Goal: Task Accomplishment & Management: Manage account settings

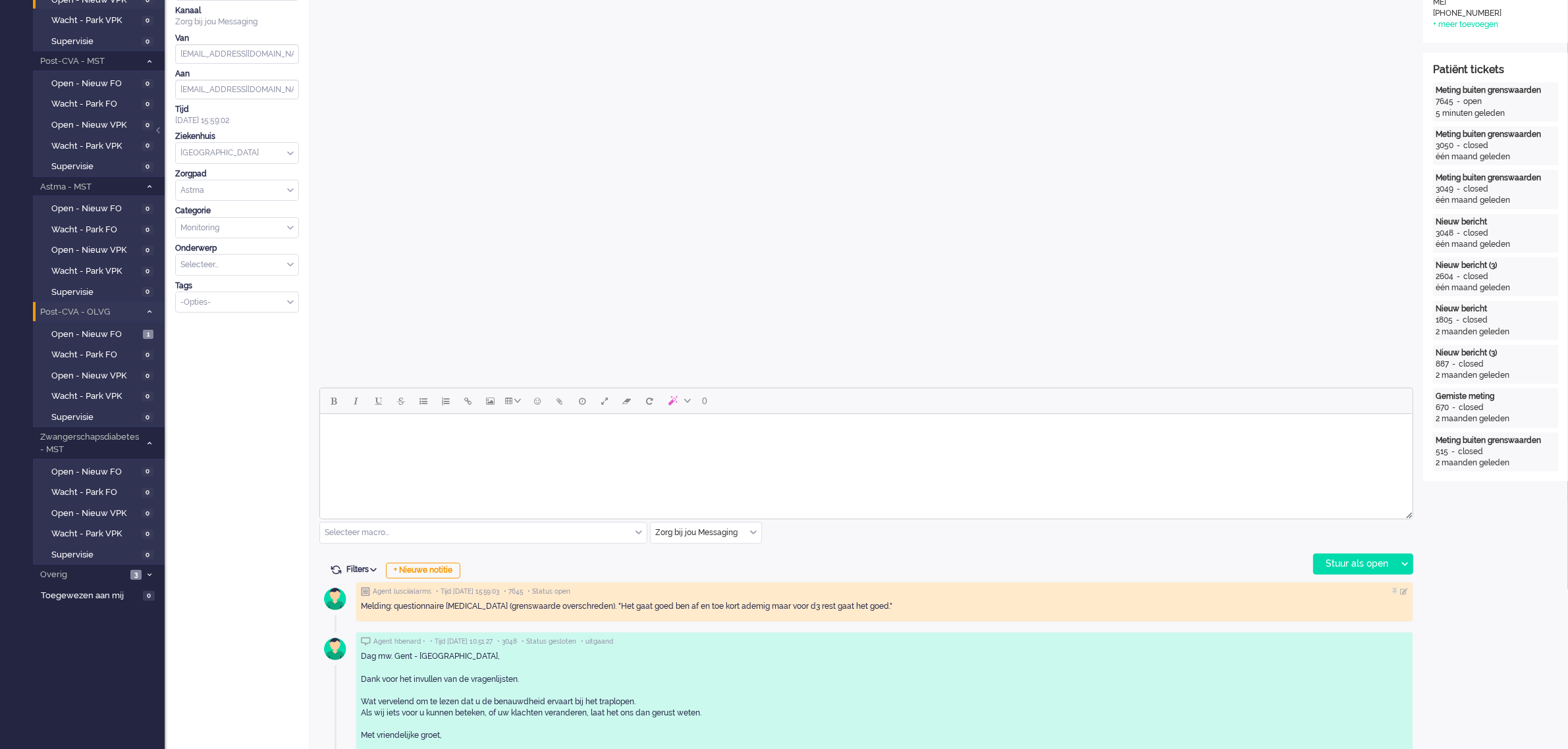
scroll to position [247, 0]
click at [92, 329] on span "Open - Nieuw FO" at bounding box center [95, 335] width 88 height 12
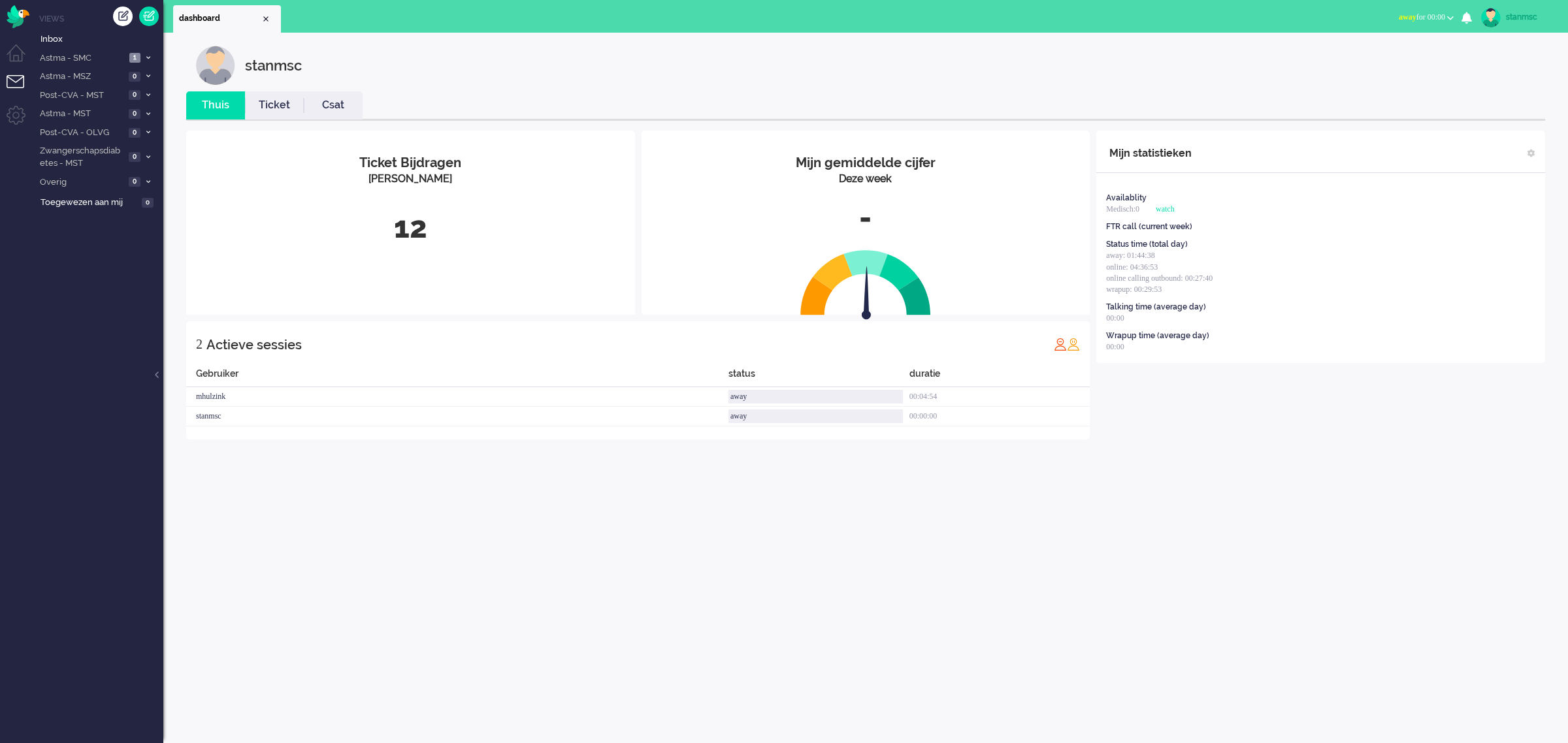
click at [1448, 20] on button "away for 00:00" at bounding box center [1425, 17] width 71 height 19
click at [1381, 45] on label "Away" at bounding box center [1400, 44] width 103 height 11
click at [1519, 17] on div "stanmsc" at bounding box center [1530, 17] width 49 height 13
click at [1496, 108] on link "Uitloggen" at bounding box center [1515, 105] width 90 height 13
